Goal: Find specific page/section: Find specific page/section

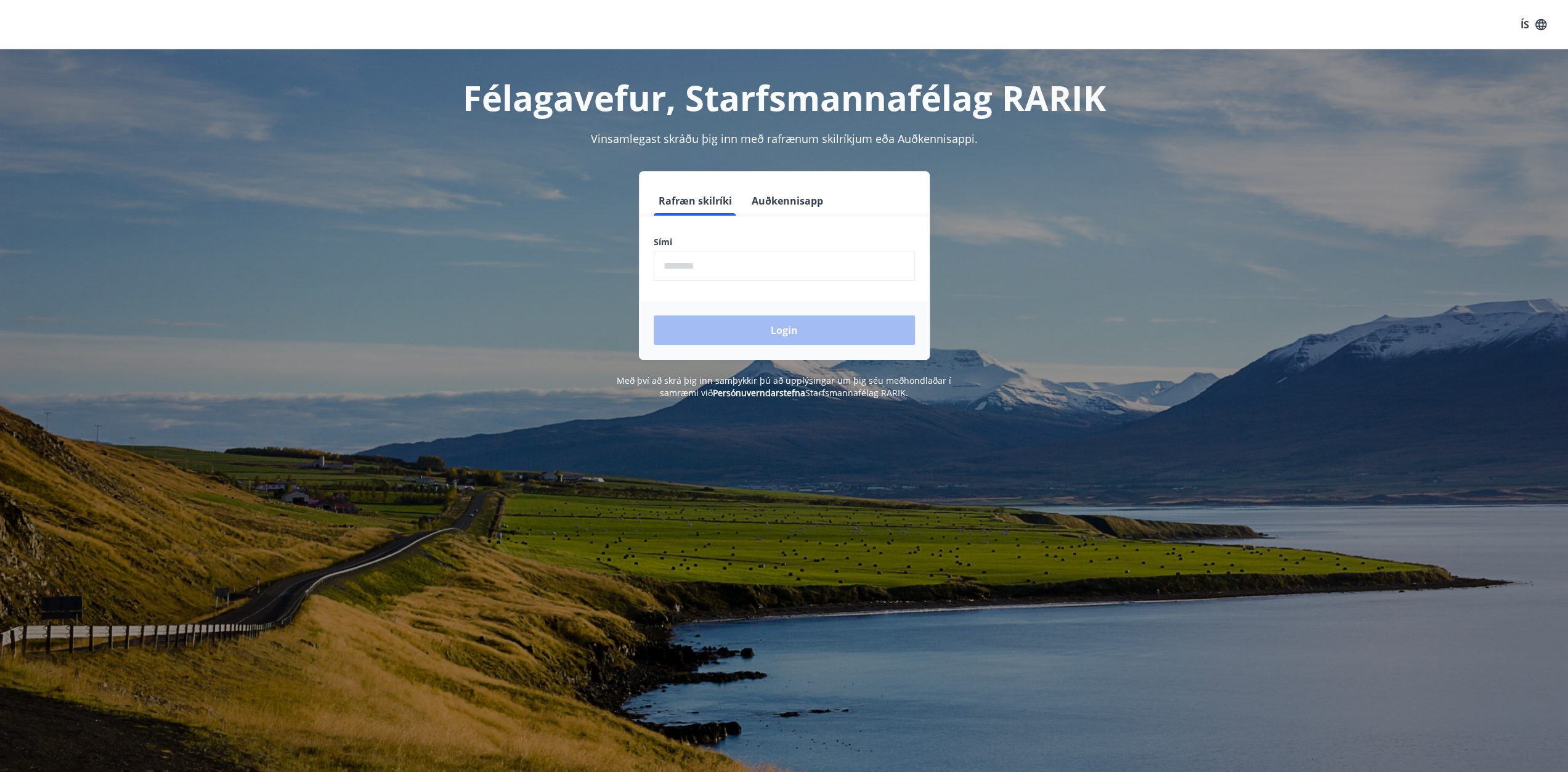
click at [710, 266] on input "phone" at bounding box center [784, 266] width 261 height 31
type input "********"
click at [783, 329] on button "Login" at bounding box center [784, 330] width 261 height 30
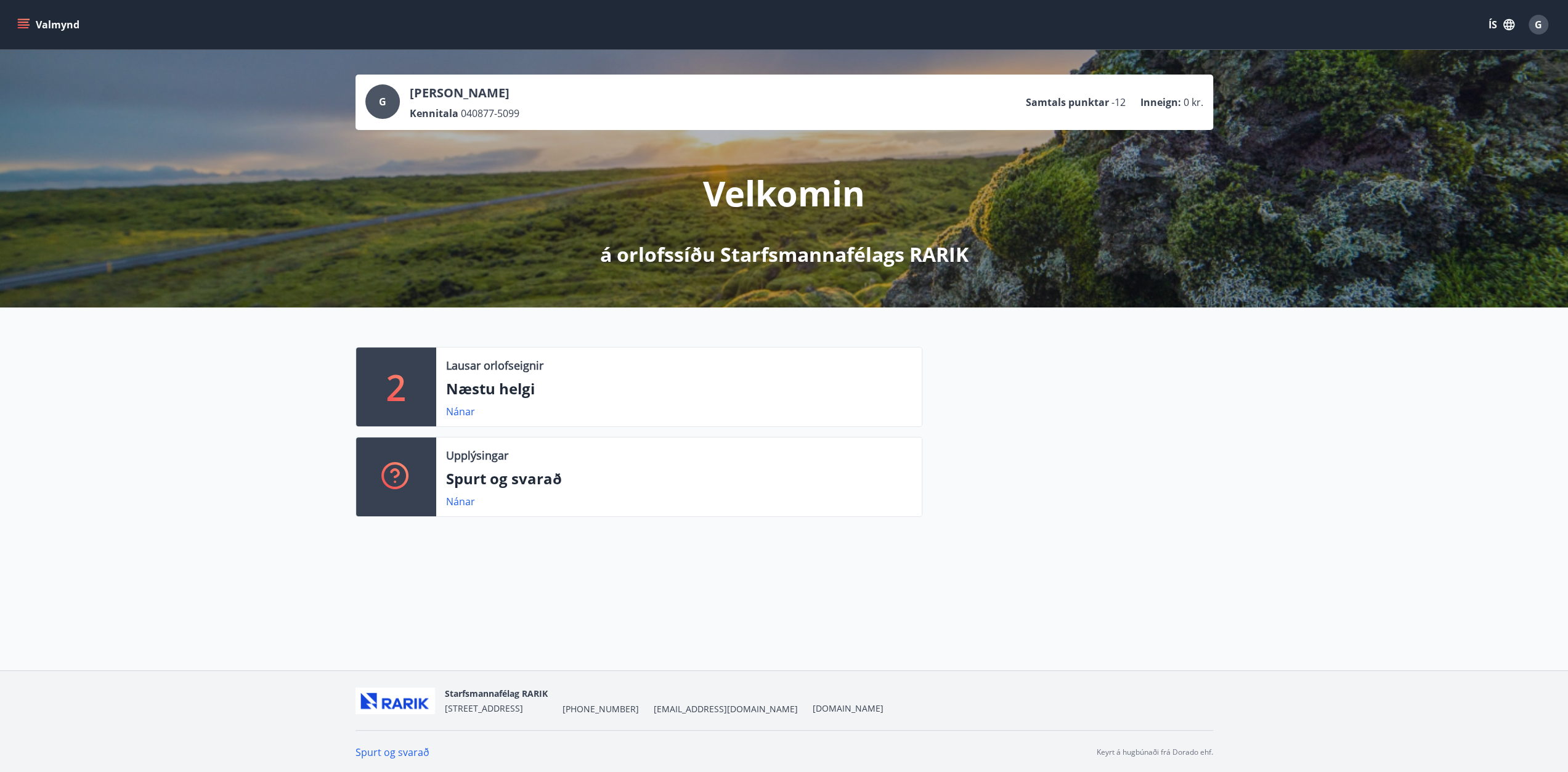
click at [19, 19] on icon "menu" at bounding box center [24, 25] width 13 height 13
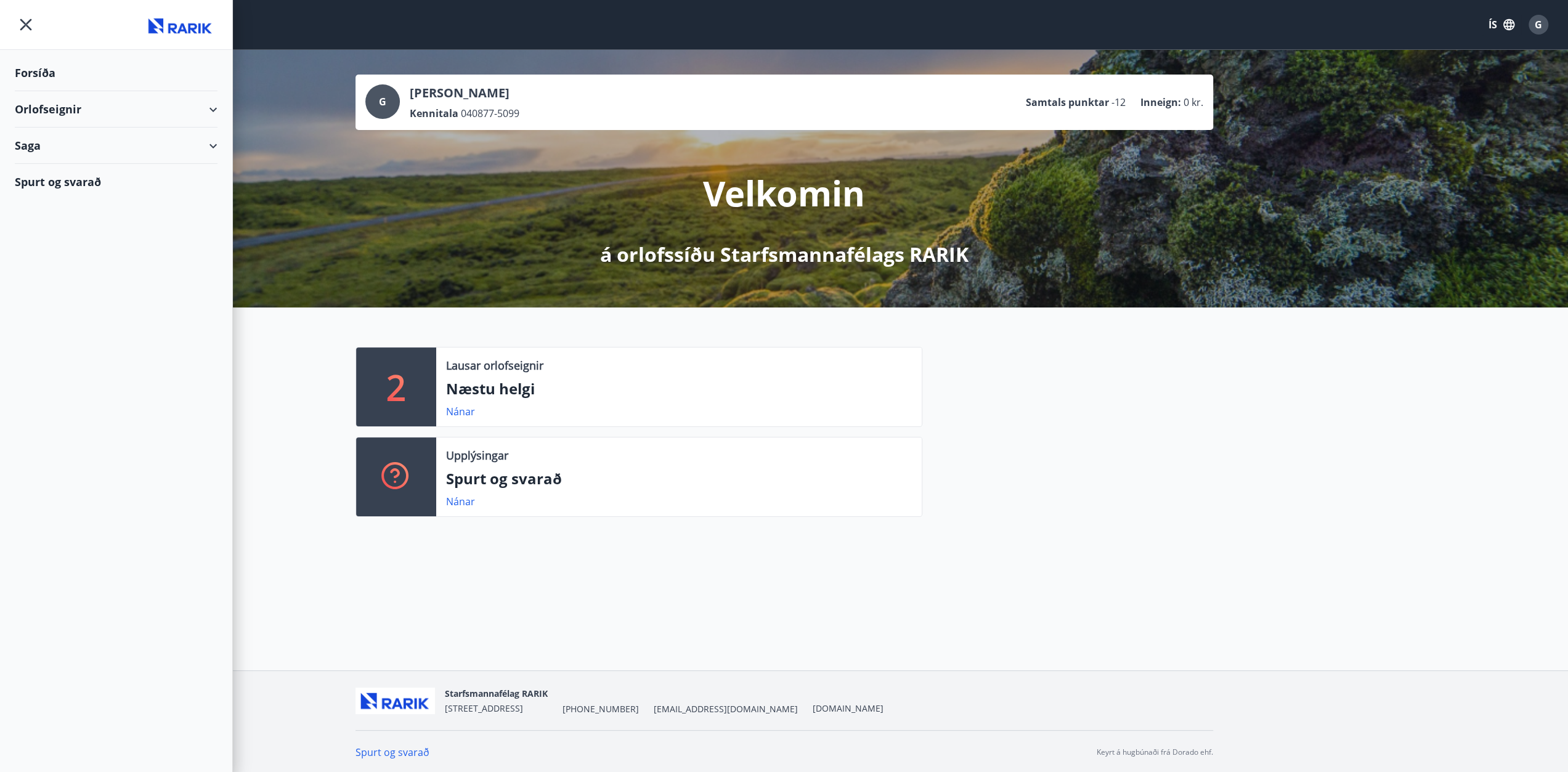
click at [216, 111] on div "Orlofseignir" at bounding box center [116, 109] width 203 height 36
click at [80, 147] on div "Framboð" at bounding box center [115, 140] width 183 height 26
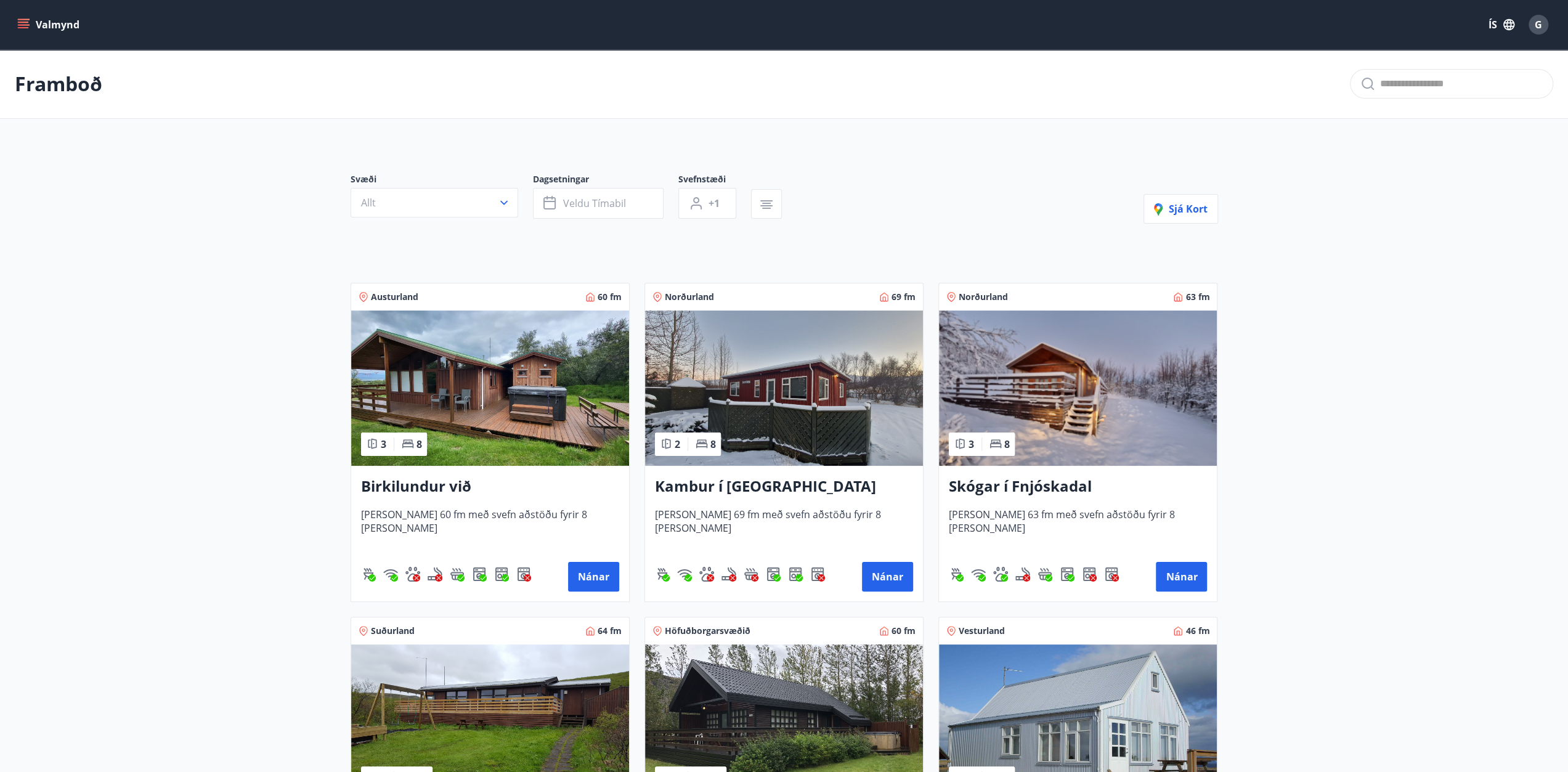
click at [750, 441] on img at bounding box center [784, 388] width 278 height 155
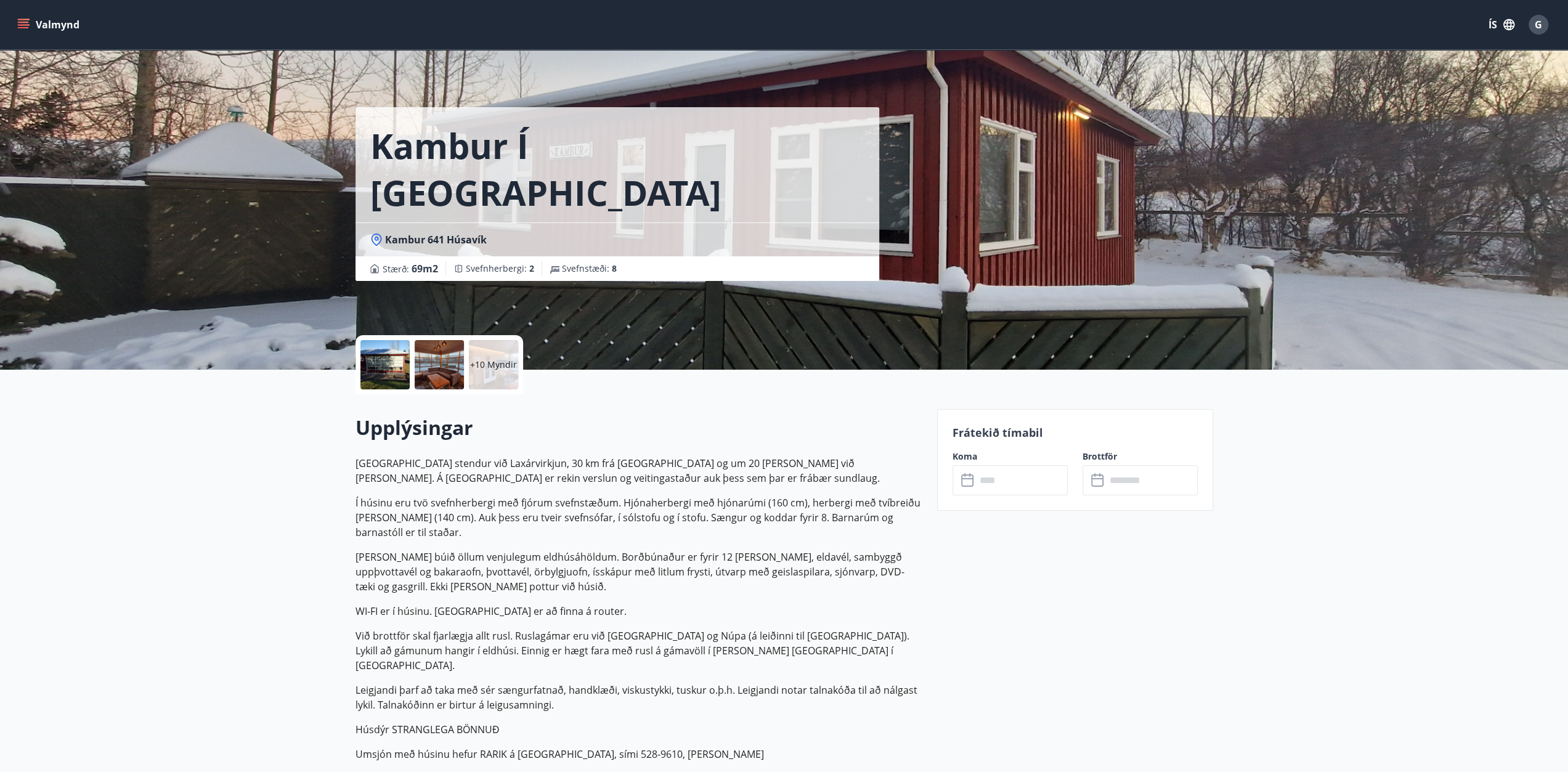
click at [493, 360] on p "+10 Myndir" at bounding box center [494, 364] width 47 height 13
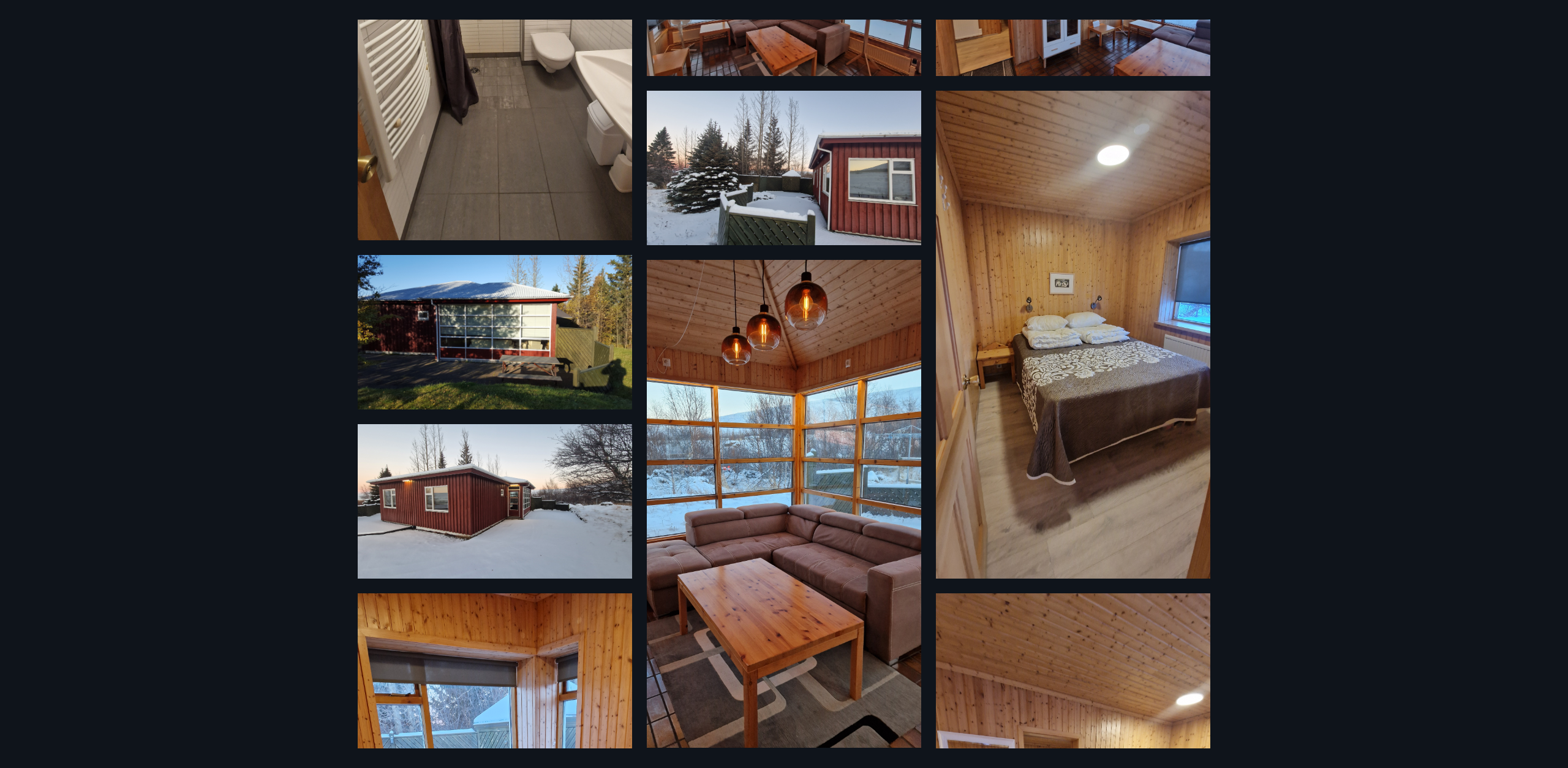
scroll to position [296, 0]
